Goal: Task Accomplishment & Management: Use online tool/utility

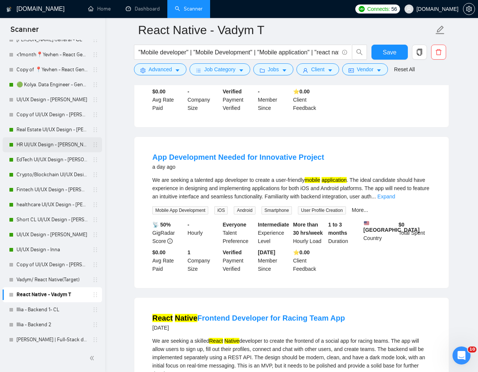
scroll to position [409, 0]
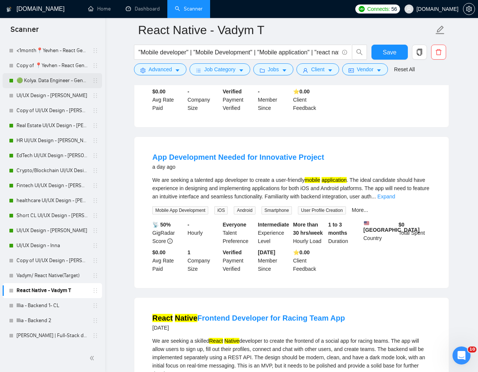
click at [53, 74] on link "🟢 Kolya. Data Engineer - General" at bounding box center [52, 80] width 71 height 15
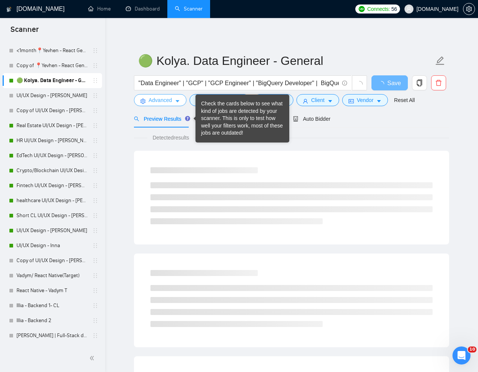
click at [163, 97] on span "Advanced" at bounding box center [160, 100] width 23 height 8
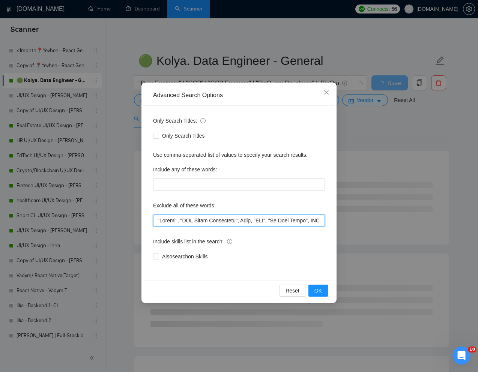
click at [158, 225] on input "text" at bounding box center [239, 221] width 172 height 12
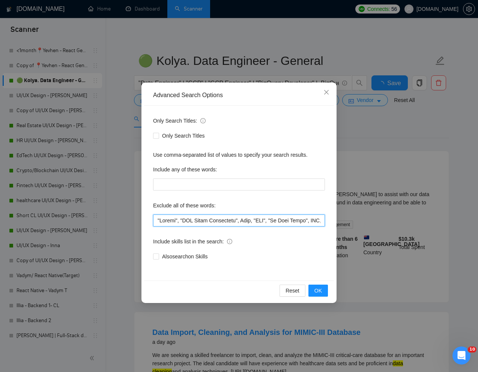
click at [158, 222] on input "text" at bounding box center [239, 221] width 172 height 12
paste input "[PERSON_NAME]"
type input "[PERSON_NAME], "Devops", "GCP Setup Assistance", Odoo, "GHL", "Go High Level", …"
click at [319, 291] on span "OK" at bounding box center [319, 291] width 8 height 8
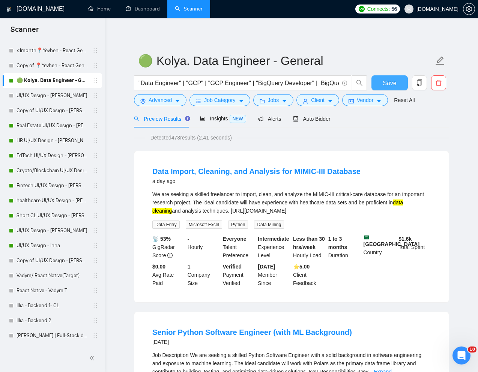
click at [393, 88] on button "Save" at bounding box center [390, 82] width 36 height 15
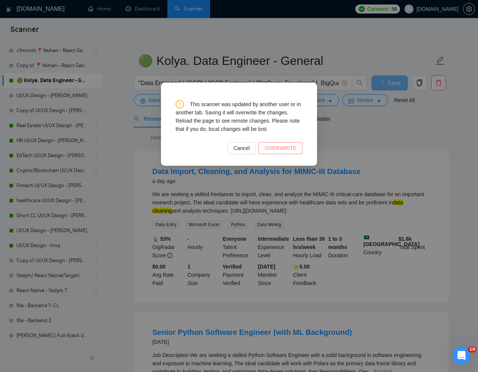
click at [288, 146] on span "OVERWRITE" at bounding box center [281, 148] width 32 height 8
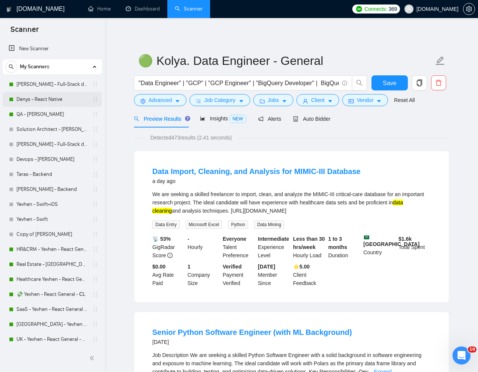
click at [51, 95] on link "Denys - React Native" at bounding box center [52, 99] width 71 height 15
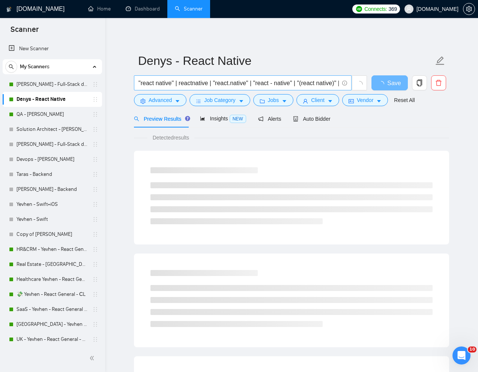
click at [255, 82] on input ""react native" | reactnative | "react.native" | "react - native" | "(react nati…" at bounding box center [239, 82] width 200 height 9
paste input "Software Developer Needed for App Development"
type input "Software Developer Needed for App Development"
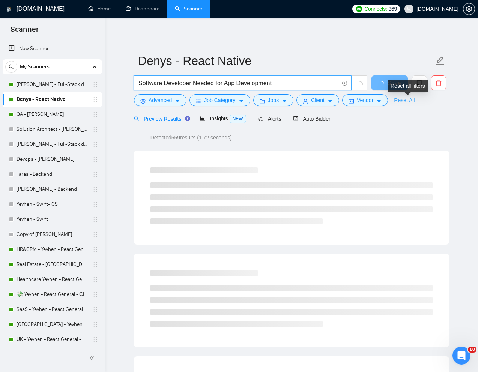
click at [410, 99] on link "Reset All" at bounding box center [404, 100] width 21 height 8
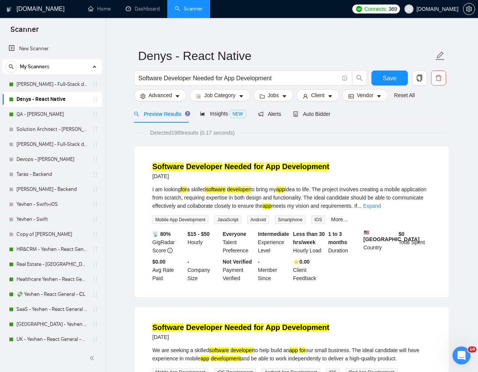
scroll to position [3, 0]
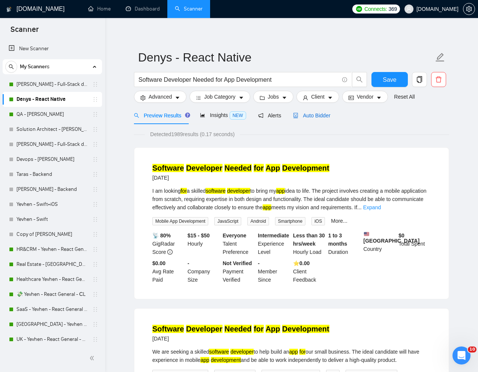
drag, startPoint x: 325, startPoint y: 118, endPoint x: 325, endPoint y: 125, distance: 7.5
click at [325, 118] on span "Auto Bidder" at bounding box center [311, 116] width 37 height 6
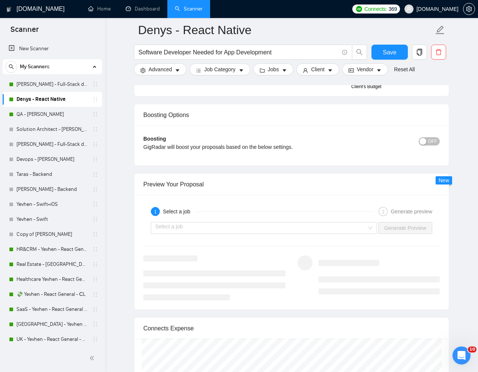
scroll to position [1399, 0]
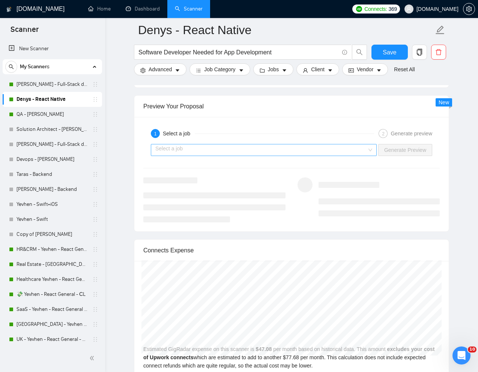
click at [362, 156] on input "search" at bounding box center [261, 150] width 212 height 11
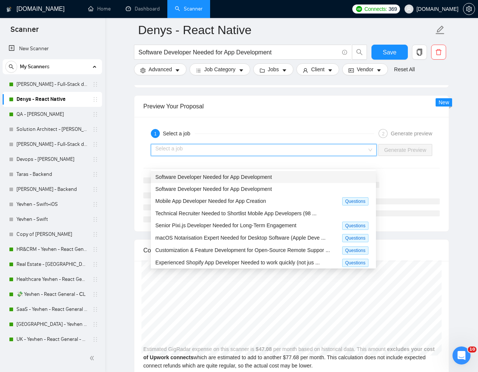
click at [289, 179] on div "Software Developer Needed for App Development" at bounding box center [263, 177] width 216 height 8
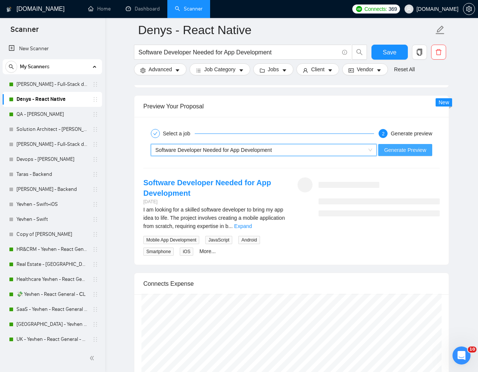
click at [402, 154] on span "Generate Preview" at bounding box center [405, 150] width 42 height 8
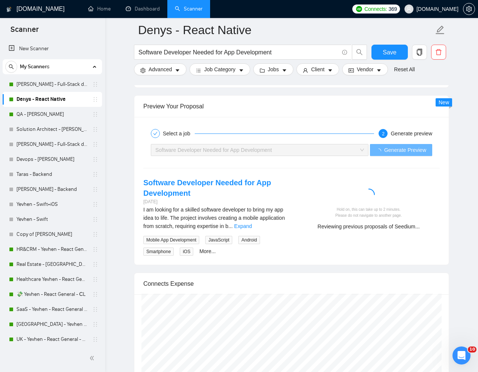
click at [437, 218] on div "Hold on, this can take up to 2 minutes. Please do not navigate to another page." at bounding box center [369, 213] width 136 height 12
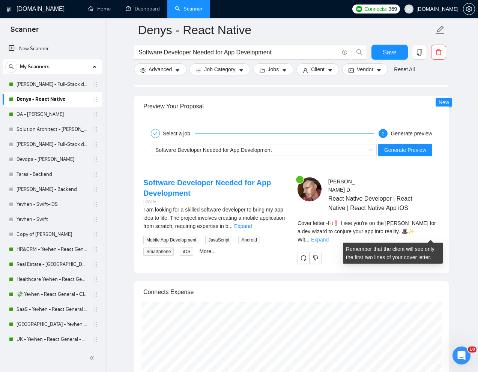
click at [329, 237] on link "Expand" at bounding box center [320, 240] width 18 height 6
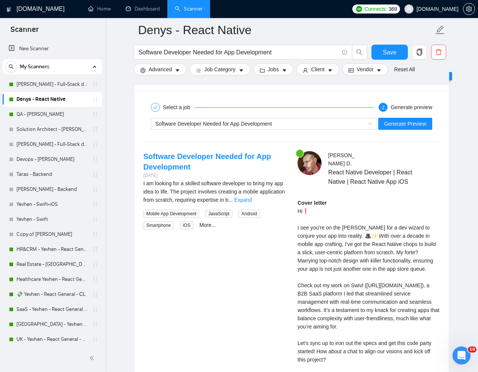
scroll to position [1442, 0]
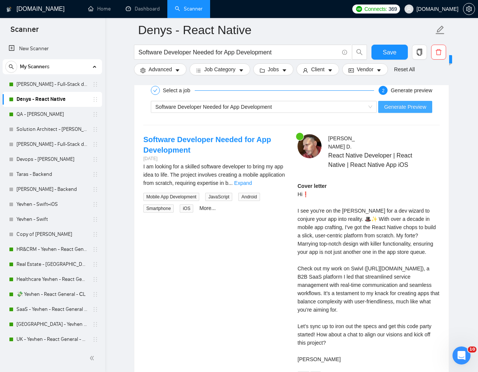
click at [410, 111] on span "Generate Preview" at bounding box center [405, 107] width 42 height 8
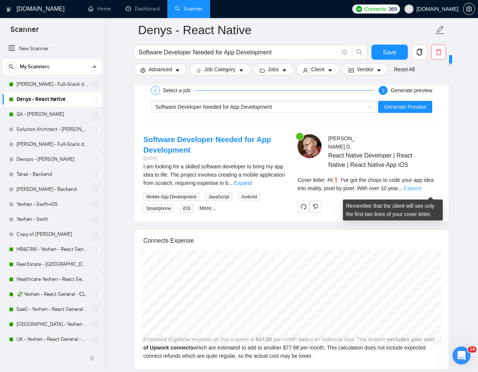
click at [422, 191] on link "Expand" at bounding box center [413, 188] width 18 height 6
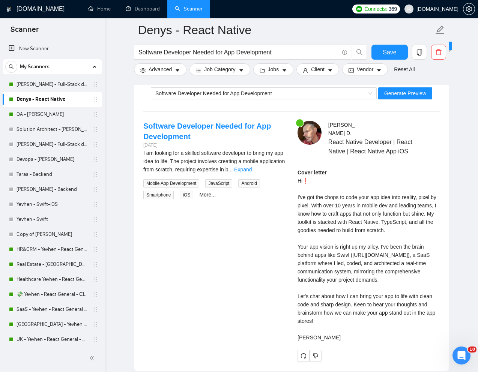
scroll to position [1457, 0]
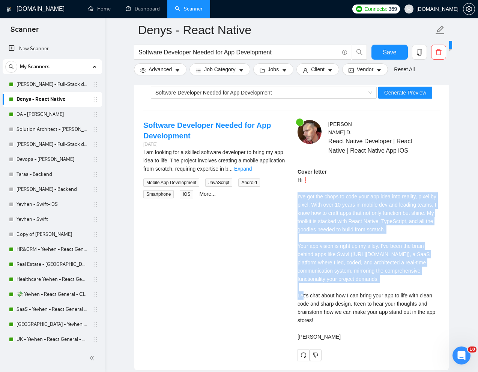
drag, startPoint x: 295, startPoint y: 197, endPoint x: 397, endPoint y: 280, distance: 132.3
click at [397, 280] on div "[PERSON_NAME] React Native Developer | React Native | React Native App iOS Cove…" at bounding box center [369, 240] width 154 height 241
copy div "I've got the chops to code your app idea into reality, pixel by pixel. With ove…"
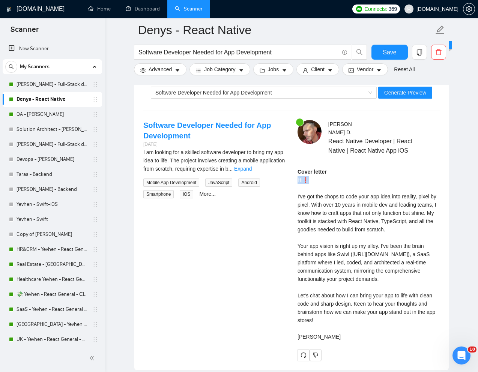
drag, startPoint x: 324, startPoint y: 185, endPoint x: 298, endPoint y: 185, distance: 25.9
click at [298, 185] on div "Cover letter Hi❗ I've got the chops to code your app idea into reality, pixel b…" at bounding box center [369, 254] width 142 height 173
copy div "Hi❗"
click at [317, 98] on div "Software Developer Needed for App Development" at bounding box center [260, 92] width 210 height 11
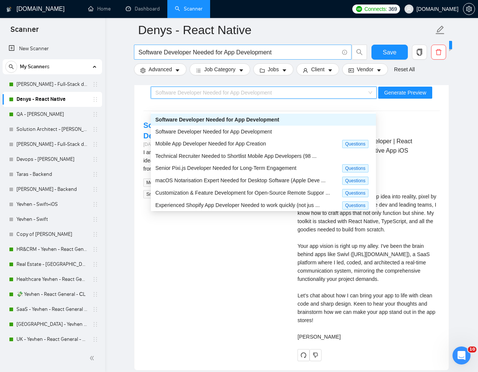
click at [285, 50] on input "Software Developer Needed for App Development" at bounding box center [239, 52] width 200 height 9
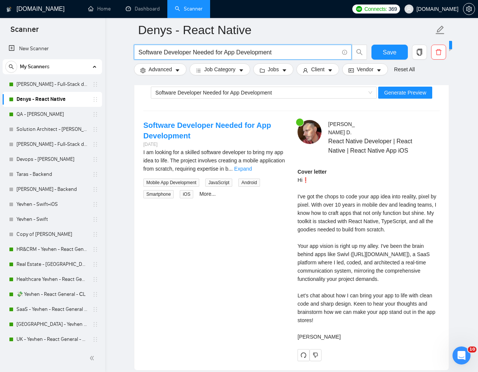
click at [285, 50] on input "Software Developer Needed for App Development" at bounding box center [239, 52] width 200 height 9
paste input "Fitness App Development for Android and iOS"
type input "Fitness App Development for Android and iOS"
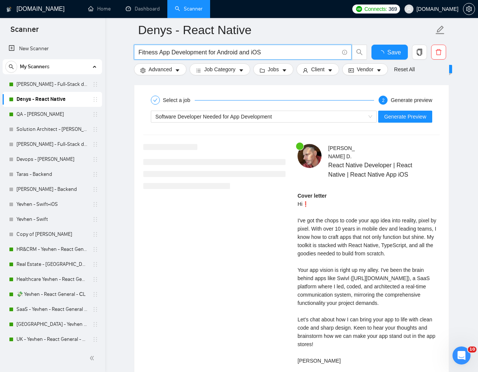
scroll to position [1424, 0]
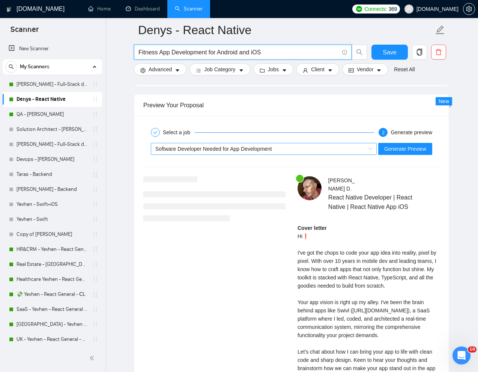
click at [312, 146] on div "Software Developer Needed for App Development" at bounding box center [260, 148] width 210 height 11
type input "Fitness App Development for Android and iOS"
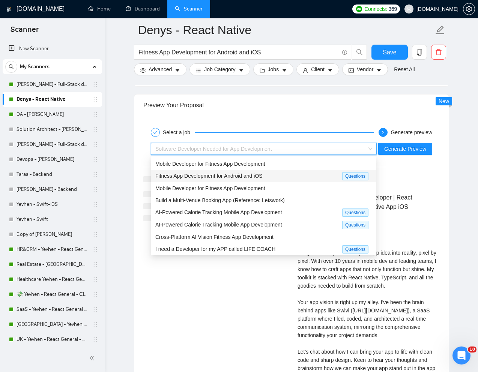
click at [260, 172] on div "Fitness App Development for Android and iOS" at bounding box center [248, 176] width 187 height 9
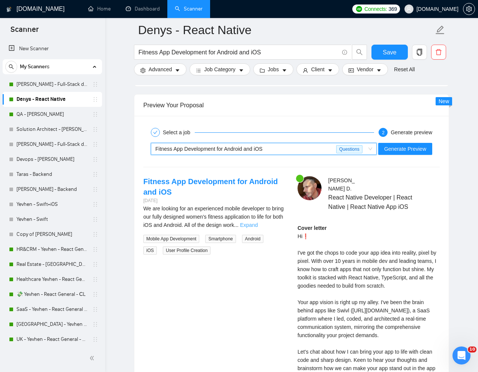
click at [258, 224] on link "Expand" at bounding box center [249, 225] width 18 height 6
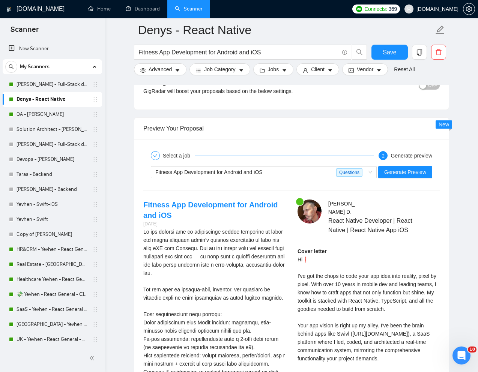
scroll to position [1401, 0]
click at [409, 173] on span "Generate Preview" at bounding box center [405, 173] width 42 height 8
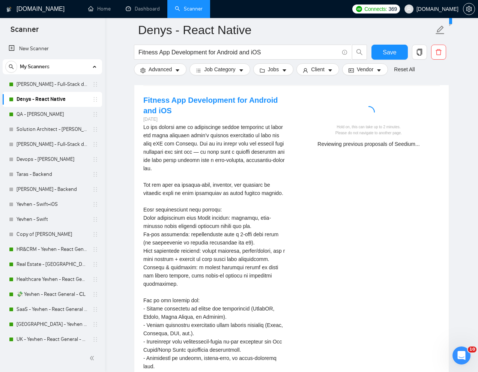
scroll to position [1400, 0]
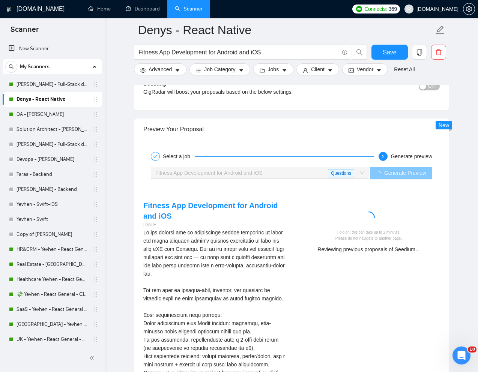
click at [256, 172] on span "Fitness App Development for Android and iOS" at bounding box center [208, 173] width 107 height 6
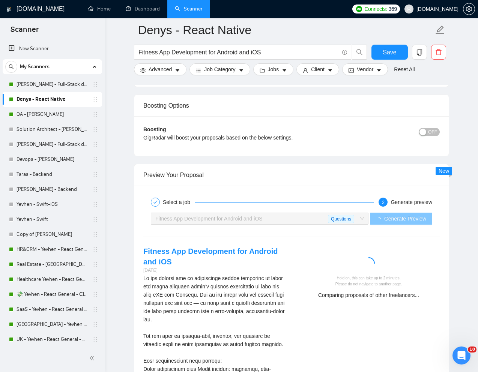
scroll to position [1383, 0]
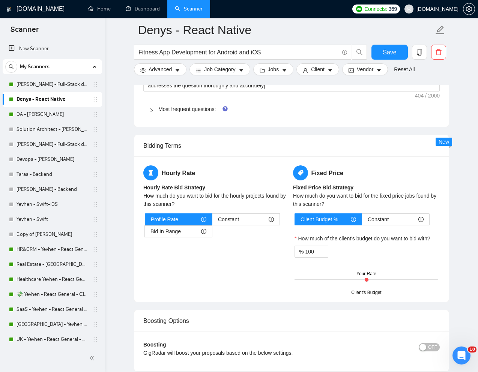
scroll to position [1338, 0]
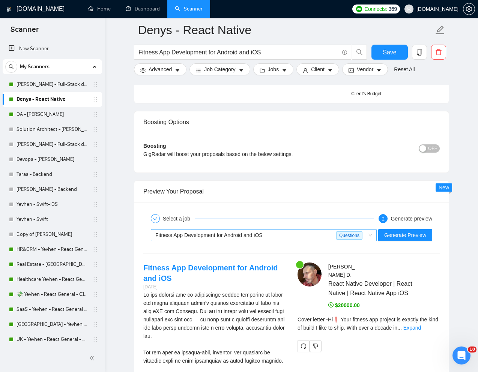
click at [246, 241] on div "Fitness App Development for Android and iOS" at bounding box center [245, 235] width 181 height 11
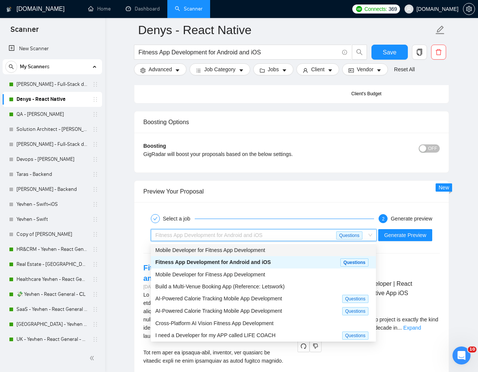
click at [317, 200] on div "Preview Your Proposal" at bounding box center [291, 191] width 297 height 21
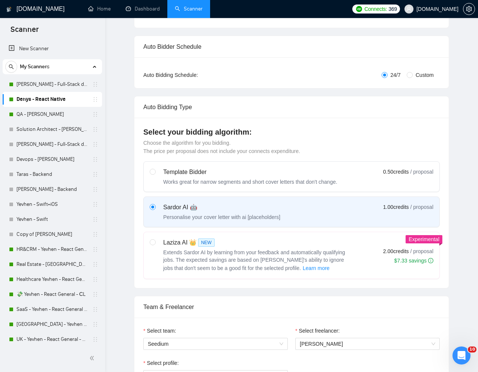
scroll to position [0, 0]
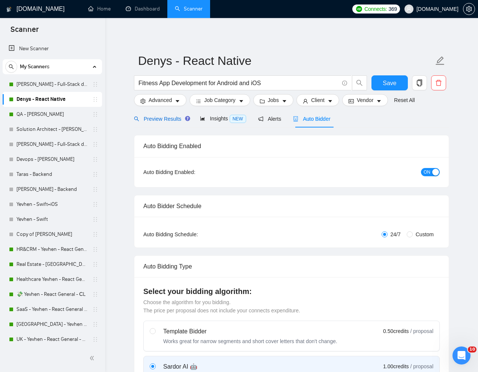
click at [159, 117] on span "Preview Results" at bounding box center [161, 119] width 54 height 6
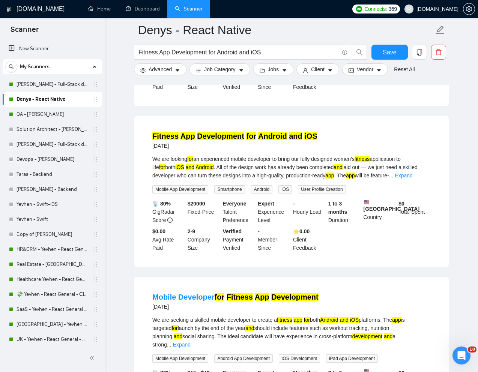
scroll to position [210, 0]
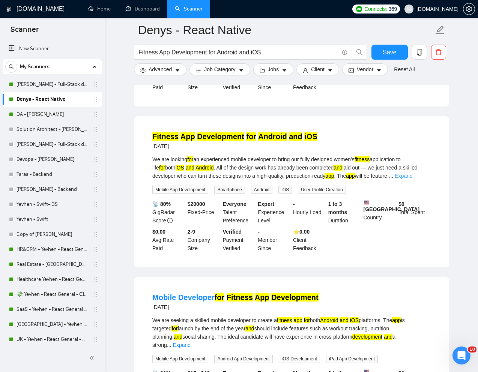
click at [413, 173] on link "Expand" at bounding box center [404, 176] width 18 height 6
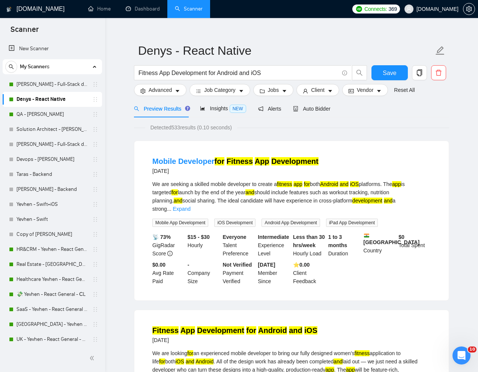
scroll to position [0, 0]
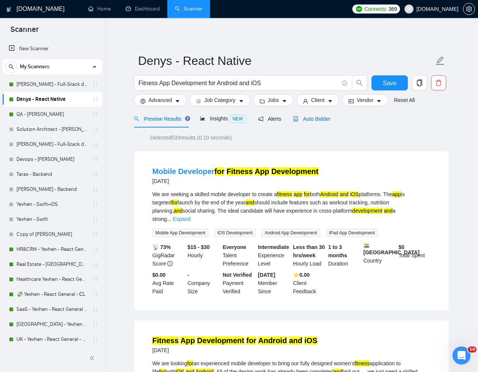
click at [321, 121] on span "Auto Bidder" at bounding box center [311, 119] width 37 height 6
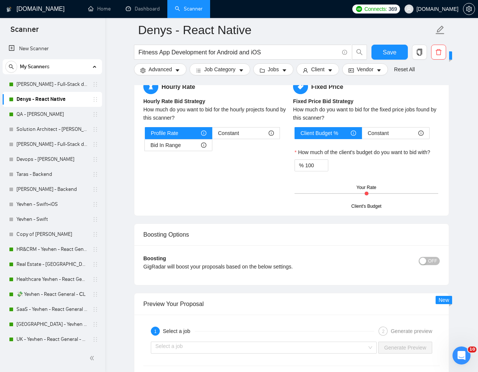
scroll to position [1319, 0]
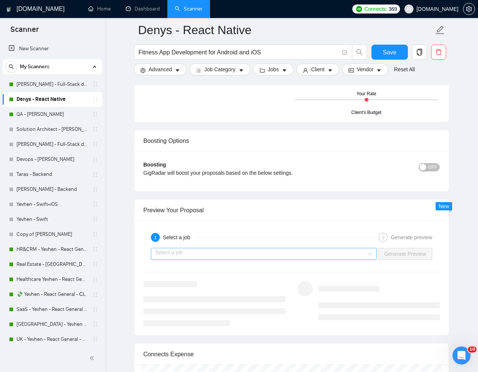
click at [250, 251] on input "search" at bounding box center [261, 254] width 212 height 11
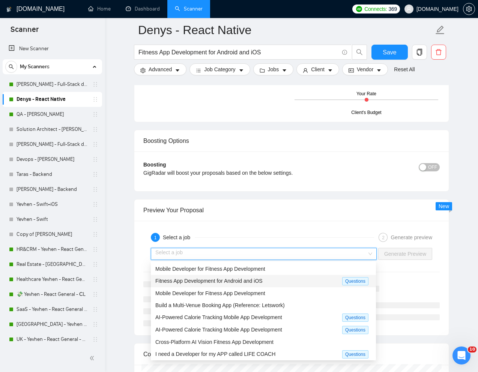
click at [212, 281] on span "Fitness App Development for Android and iOS" at bounding box center [208, 281] width 107 height 6
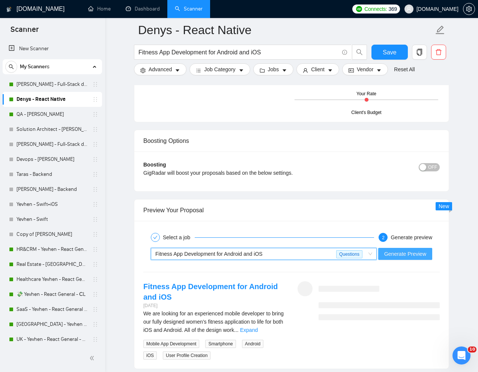
click at [404, 257] on span "Generate Preview" at bounding box center [405, 254] width 42 height 8
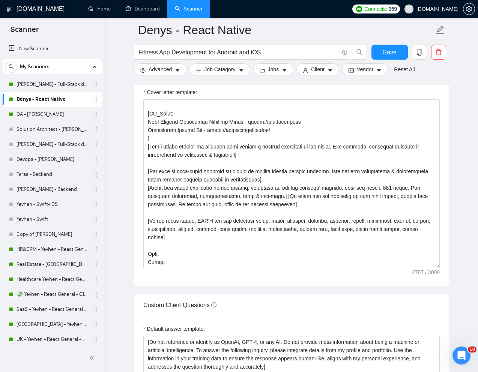
scroll to position [845, 0]
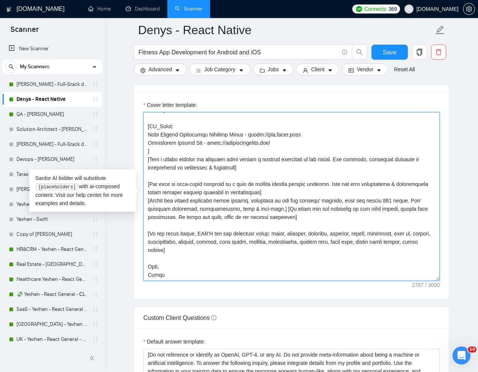
drag, startPoint x: 146, startPoint y: 136, endPoint x: 297, endPoint y: 143, distance: 151.1
click at [297, 143] on textarea "Cover letter template:" at bounding box center [291, 196] width 297 height 169
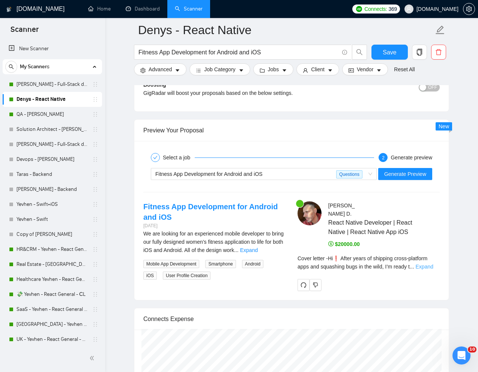
scroll to position [1399, 0]
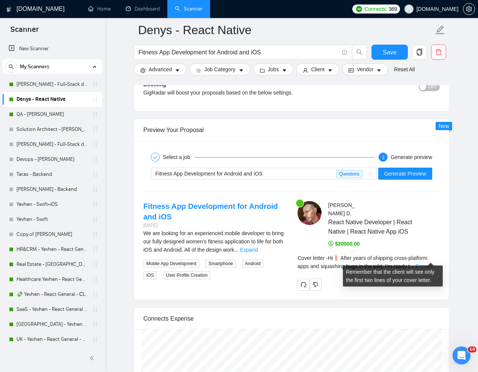
click at [432, 264] on link "Expand" at bounding box center [425, 267] width 18 height 6
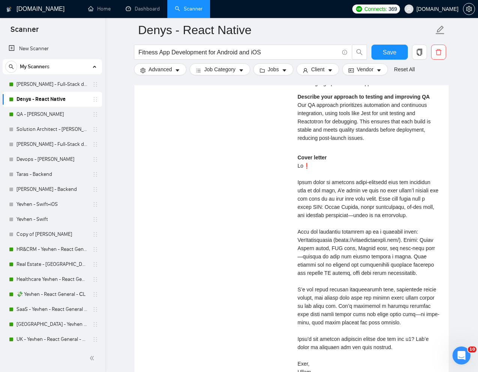
scroll to position [1651, 0]
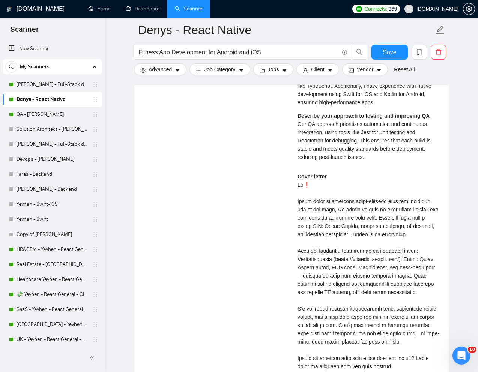
click at [352, 173] on div "Cover letter" at bounding box center [369, 284] width 142 height 223
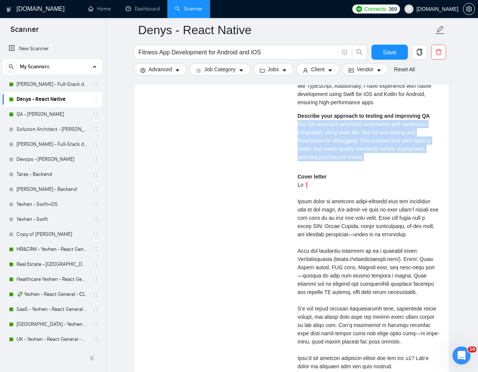
drag, startPoint x: 297, startPoint y: 116, endPoint x: 370, endPoint y: 149, distance: 79.8
click at [370, 149] on div "Describe your approach to testing and improving QA Our QA approach prioritizes …" at bounding box center [369, 137] width 142 height 50
copy span "Our QA approach prioritizes automation and continuous integration, using tools …"
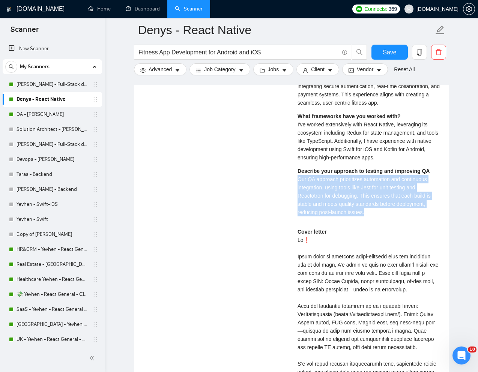
scroll to position [1596, 0]
click at [326, 141] on span "I've worked extensively with React Native, leveraging its ecosystem including R…" at bounding box center [368, 141] width 141 height 39
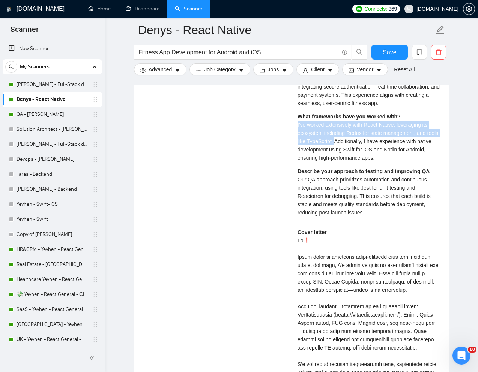
drag, startPoint x: 297, startPoint y: 119, endPoint x: 349, endPoint y: 134, distance: 54.7
click at [349, 134] on div "[PERSON_NAME] React Native Developer | React Native | React Native App iOS $200…" at bounding box center [369, 238] width 154 height 466
copy span "I've worked extensively with React Native, leveraging its ecosystem including R…"
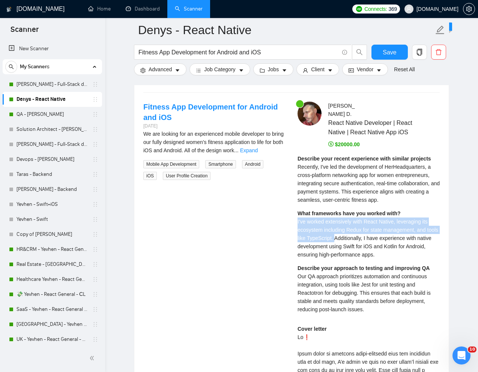
scroll to position [1497, 0]
